Goal: Task Accomplishment & Management: Manage account settings

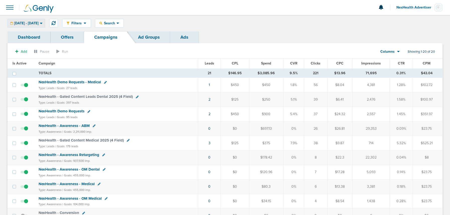
drag, startPoint x: 38, startPoint y: 27, endPoint x: 37, endPoint y: 23, distance: 3.6
click at [38, 25] on div "[DATE] - [DATE]" at bounding box center [26, 23] width 37 height 8
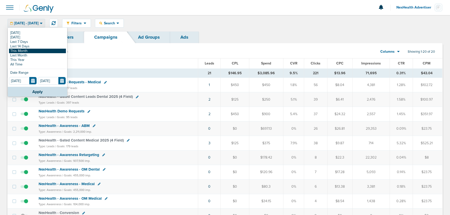
click at [33, 51] on link "This Month" at bounding box center [37, 51] width 57 height 5
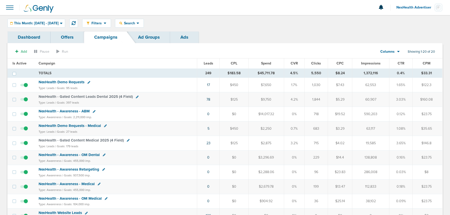
click at [65, 82] on span "NexHealth Demo Requests" at bounding box center [62, 82] width 46 height 5
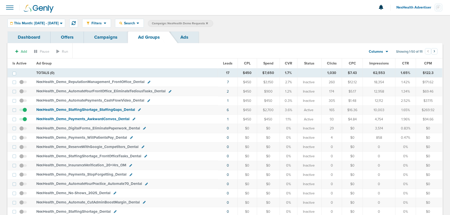
click at [186, 37] on link "Ads" at bounding box center [184, 37] width 29 height 12
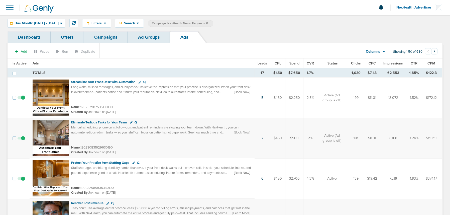
click at [262, 63] on span "Leads" at bounding box center [263, 63] width 10 height 4
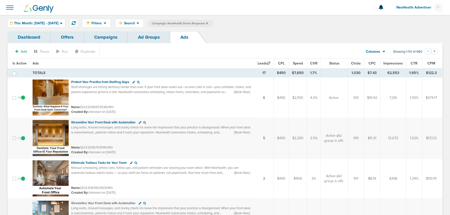
click at [415, 62] on span "CTR" at bounding box center [414, 63] width 7 height 4
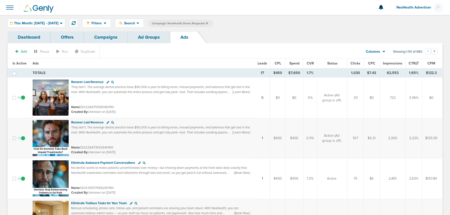
click at [260, 64] on span "Leads" at bounding box center [263, 63] width 10 height 4
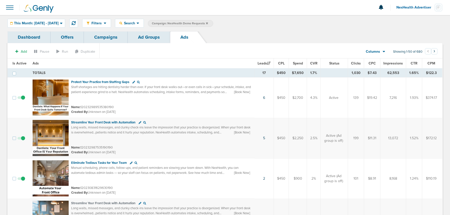
click at [139, 39] on link "Ad Groups" at bounding box center [149, 37] width 42 height 12
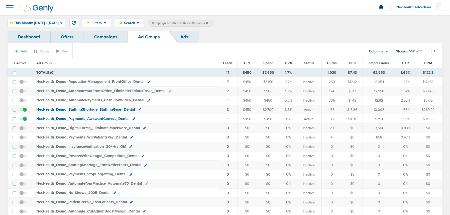
click at [111, 39] on link "Campaigns" at bounding box center [106, 37] width 44 height 12
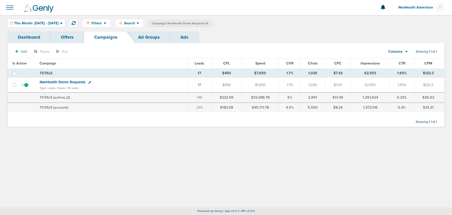
click at [208, 23] on icon at bounding box center [207, 23] width 2 height 2
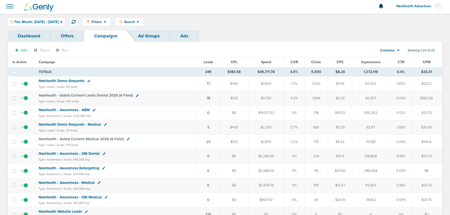
scroll to position [2, 0]
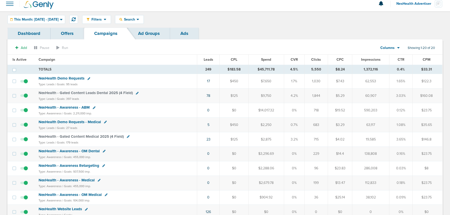
click at [86, 93] on span "NexHealth - Gated Content Leads Dental 2025 (4 Field)" at bounding box center [86, 92] width 94 height 5
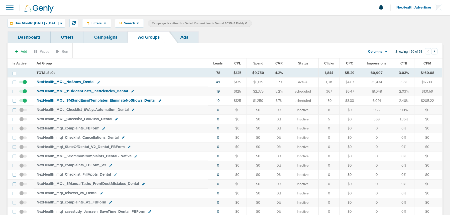
click at [111, 34] on link "Campaigns" at bounding box center [106, 37] width 44 height 12
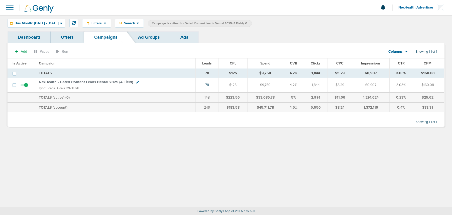
click at [247, 23] on icon at bounding box center [246, 23] width 2 height 2
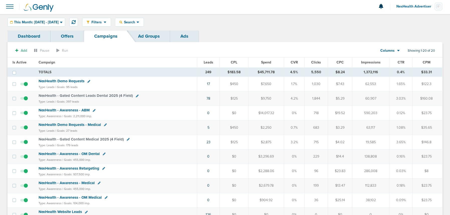
scroll to position [1, 0]
click at [69, 139] on span "NexHealth - Gated Content Medical 2025 (4 Field)" at bounding box center [81, 139] width 85 height 5
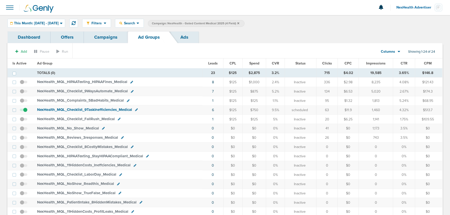
click at [108, 37] on link "Campaigns" at bounding box center [106, 37] width 44 height 12
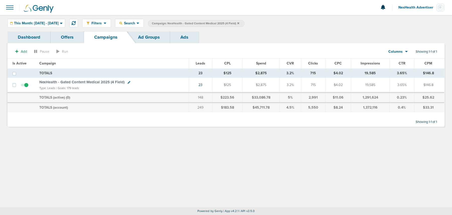
click at [239, 22] on icon at bounding box center [238, 23] width 2 height 2
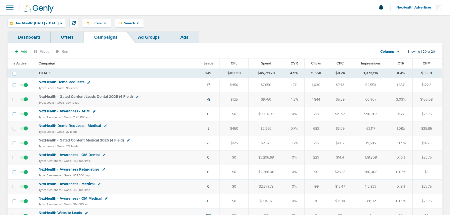
click at [77, 125] on span "NexHealth Demo Requests - Medical" at bounding box center [70, 125] width 62 height 5
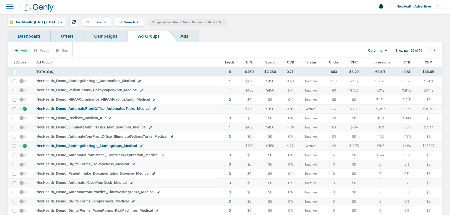
scroll to position [0, 0]
click at [105, 34] on link "Campaigns" at bounding box center [106, 37] width 44 height 12
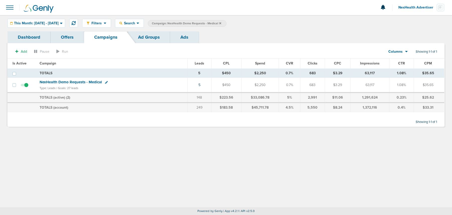
click at [221, 23] on icon at bounding box center [220, 23] width 2 height 2
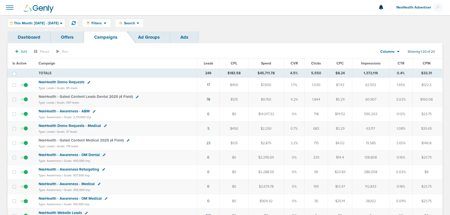
click at [411, 7] on span "NexHealth Advertiser" at bounding box center [416, 8] width 38 height 4
click at [404, 20] on link "Sign Out" at bounding box center [418, 22] width 50 height 6
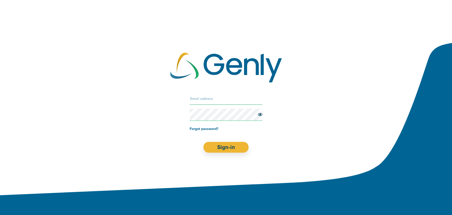
click at [227, 101] on input "text" at bounding box center [226, 99] width 73 height 12
type input "[PERSON_NAME][EMAIL_ADDRESS][DOMAIN_NAME]"
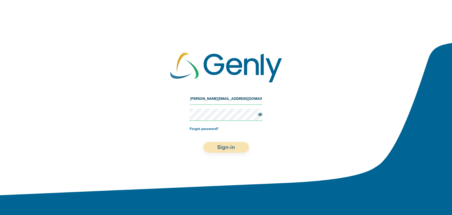
click at [229, 147] on button "Sign-in" at bounding box center [226, 147] width 45 height 11
